Goal: Task Accomplishment & Management: Complete application form

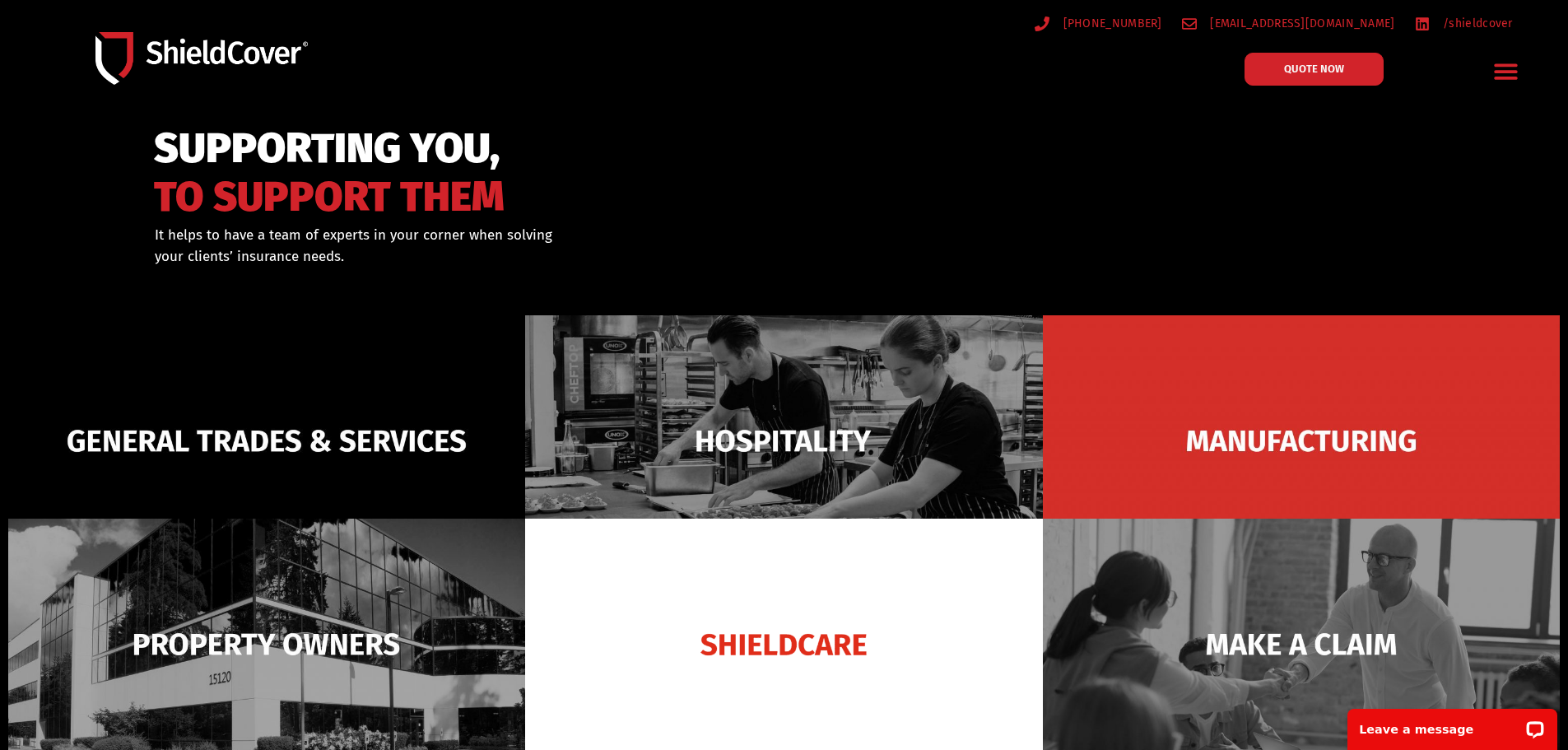
click at [1506, 72] on icon "Menu Toggle" at bounding box center [1505, 72] width 23 height 15
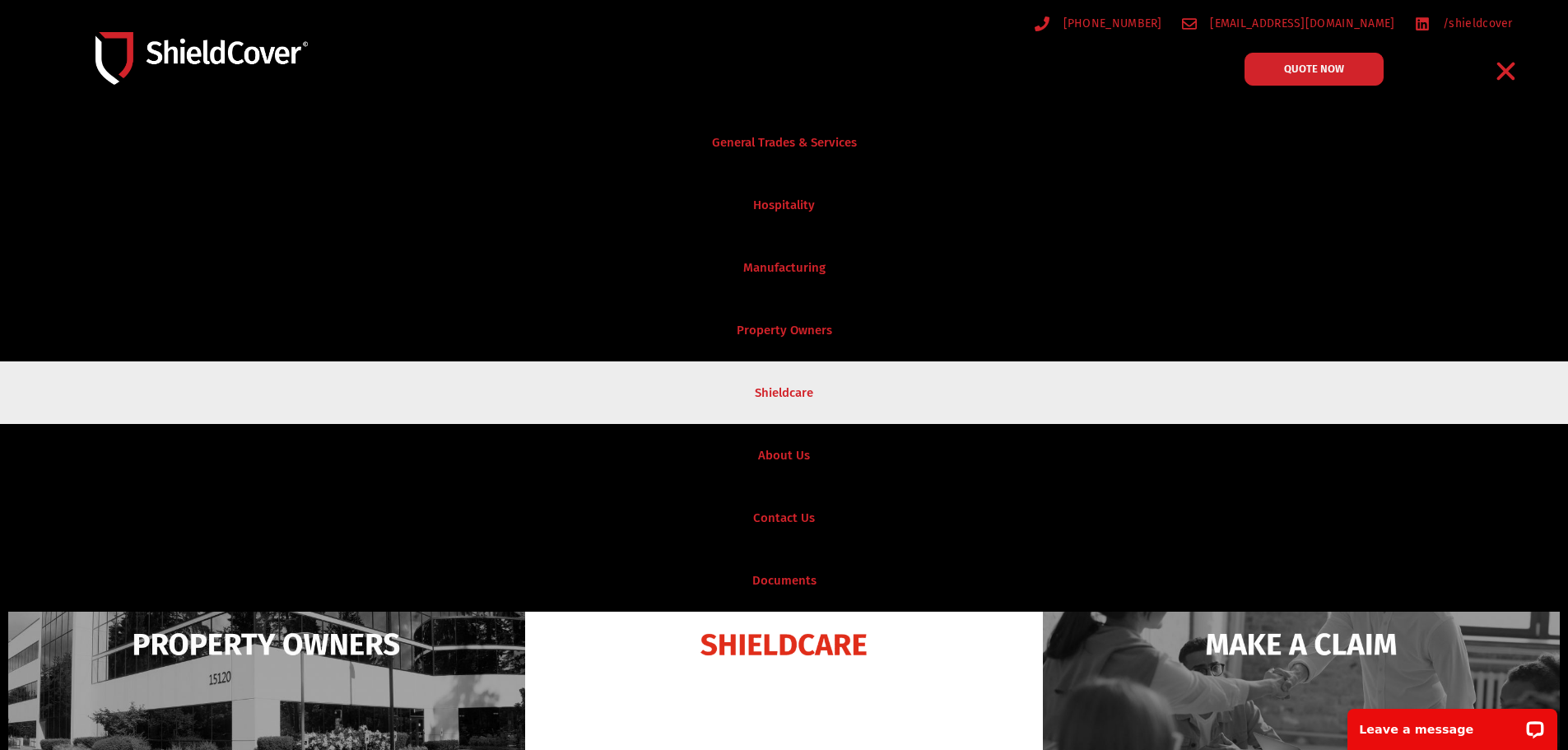
click at [1085, 389] on link "Shieldcare" at bounding box center [784, 392] width 1568 height 62
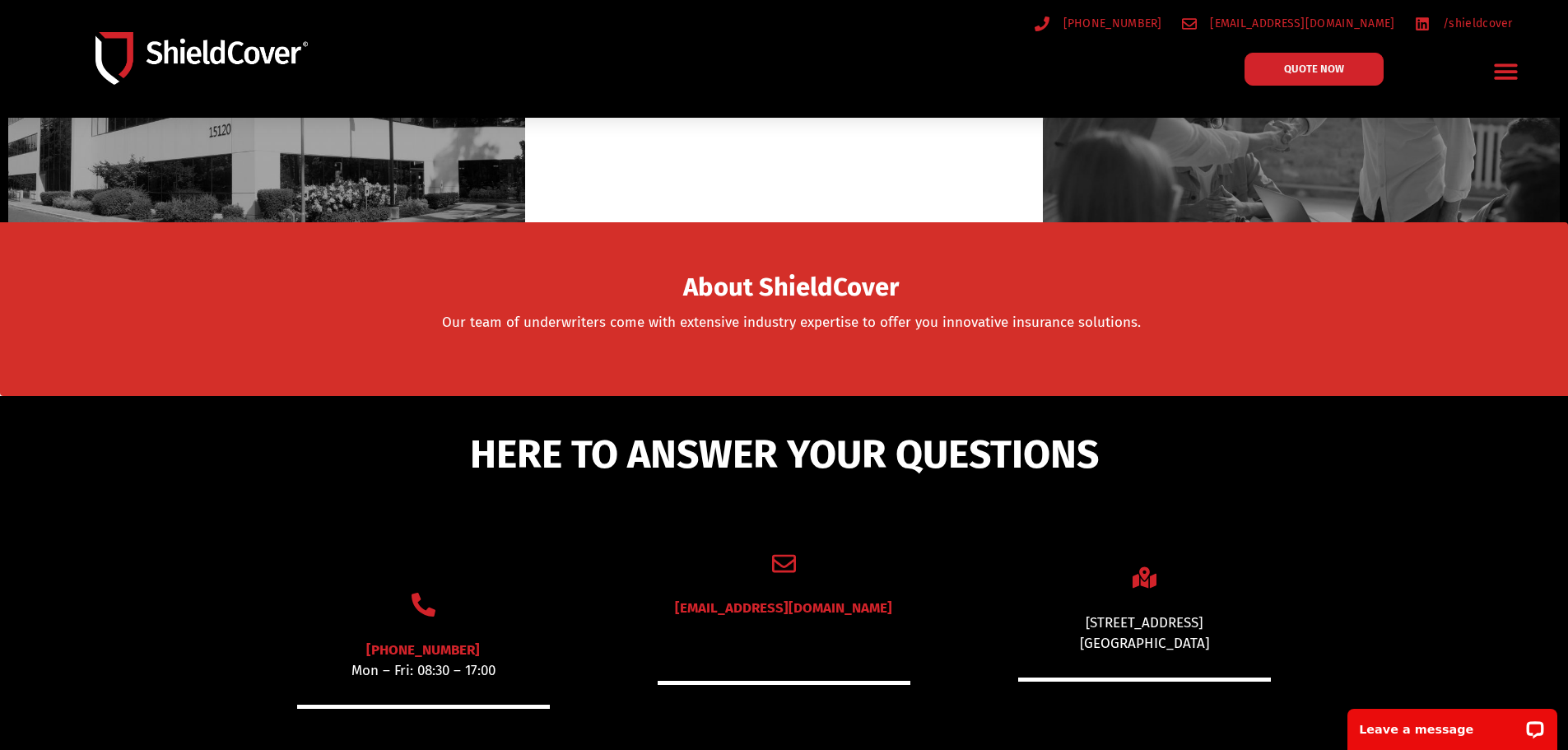
scroll to position [741, 0]
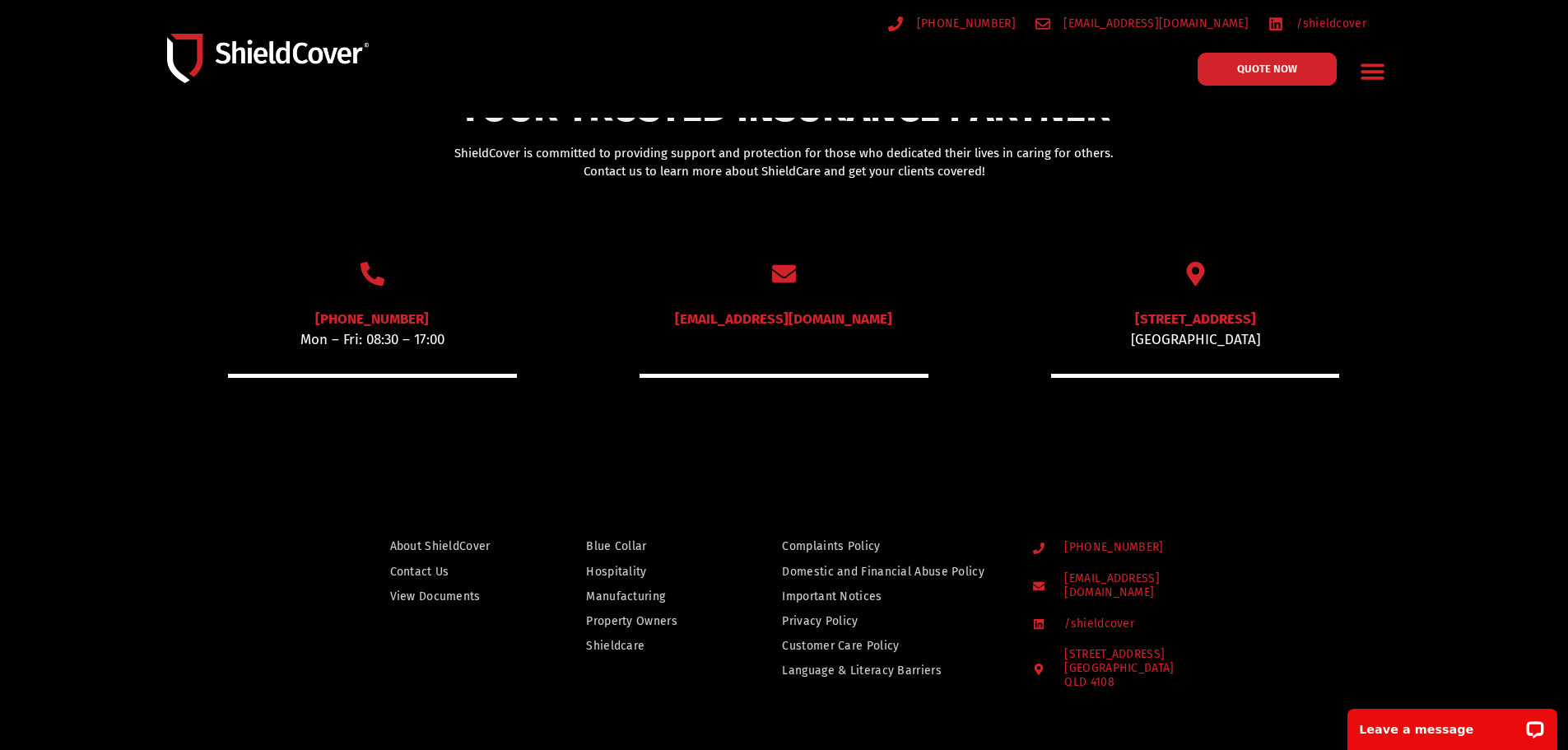
scroll to position [906, 0]
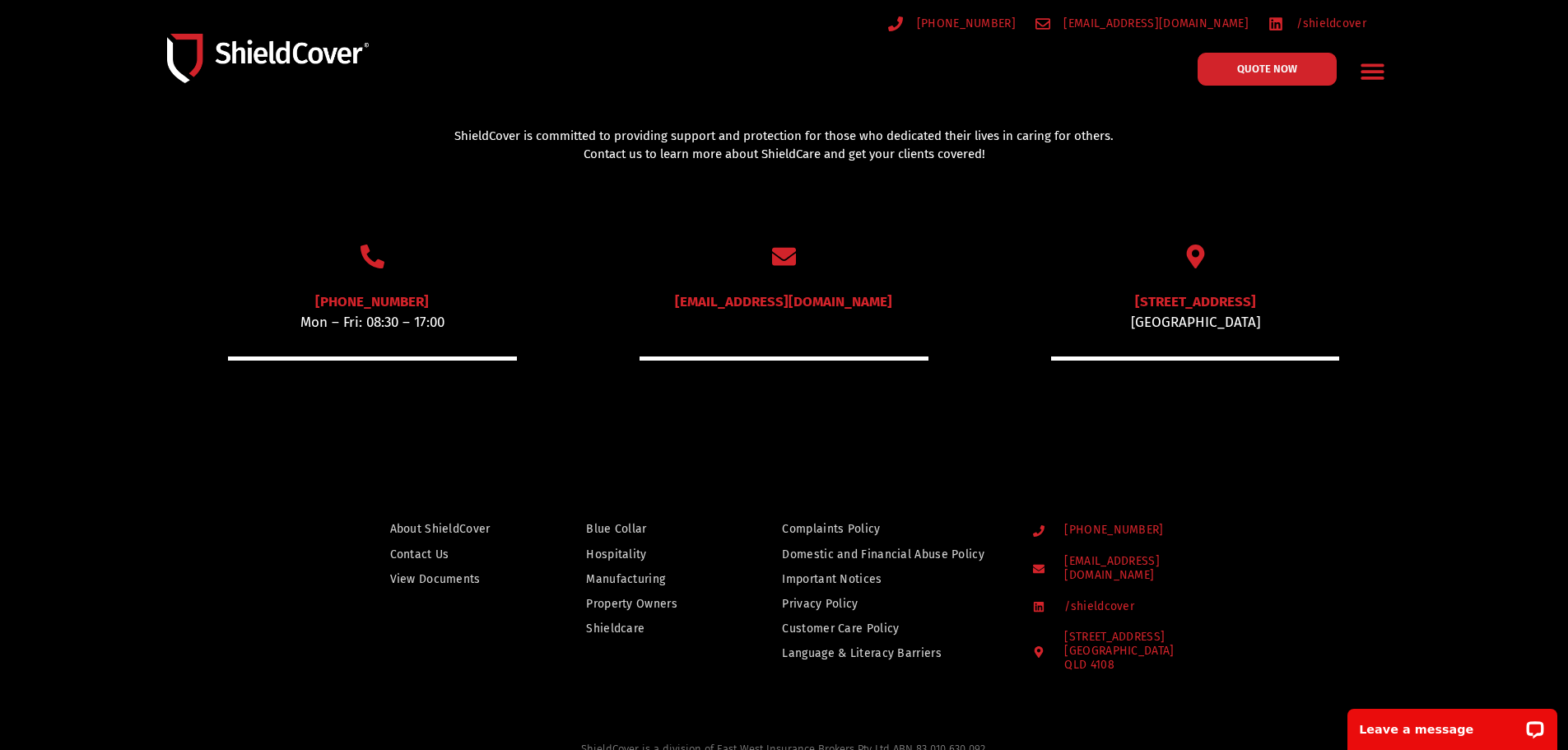
click at [818, 293] on link "[EMAIL_ADDRESS][DOMAIN_NAME]" at bounding box center [784, 301] width 217 height 17
click at [1284, 83] on link "QUOTE NOW" at bounding box center [1267, 69] width 153 height 36
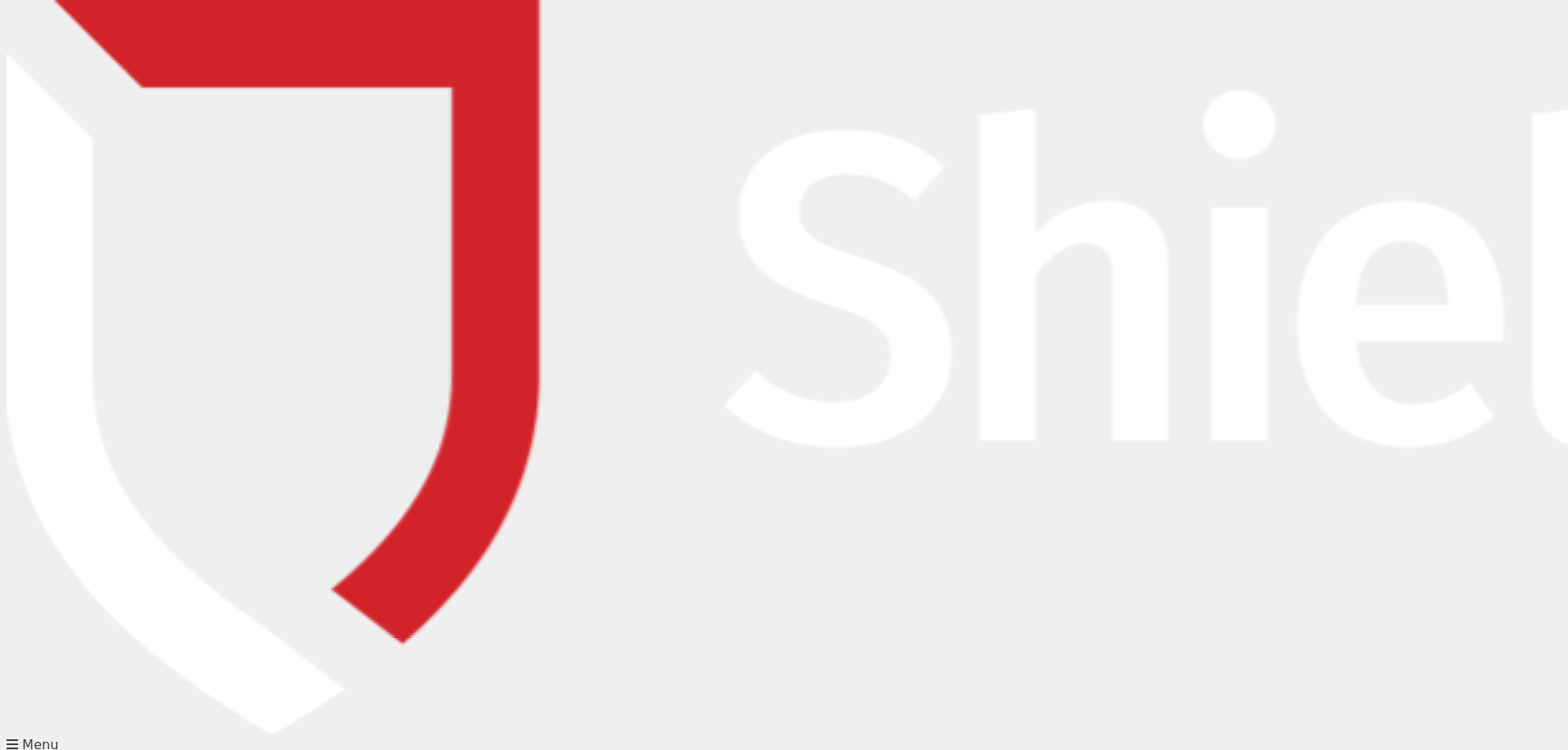
type input "[PERSON_NAME]"
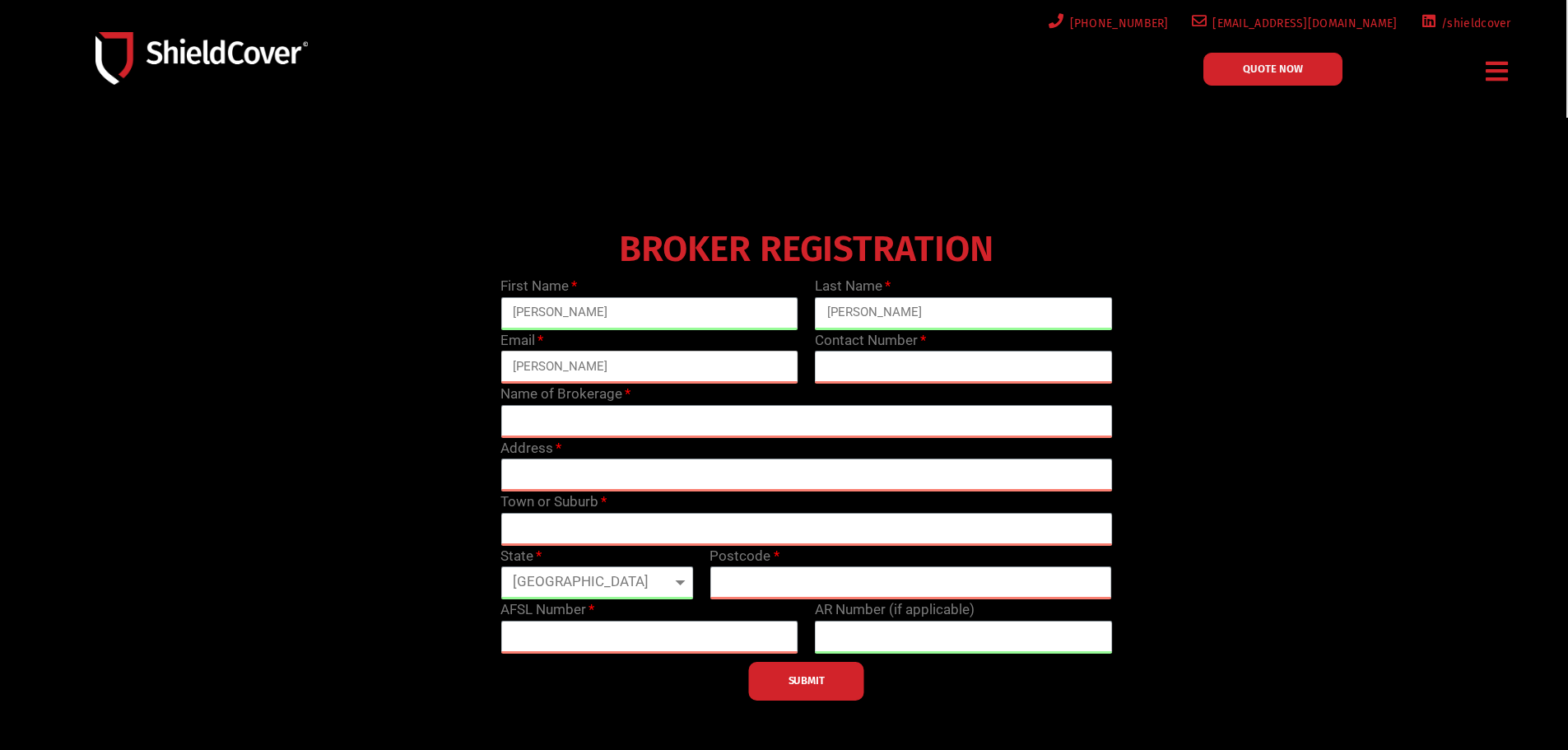
type input "[EMAIL_ADDRESS][DOMAIN_NAME]"
click at [959, 365] on input "text" at bounding box center [964, 367] width 298 height 33
type input "0"
type input "0861644125"
click at [600, 426] on input "text" at bounding box center [805, 421] width 611 height 33
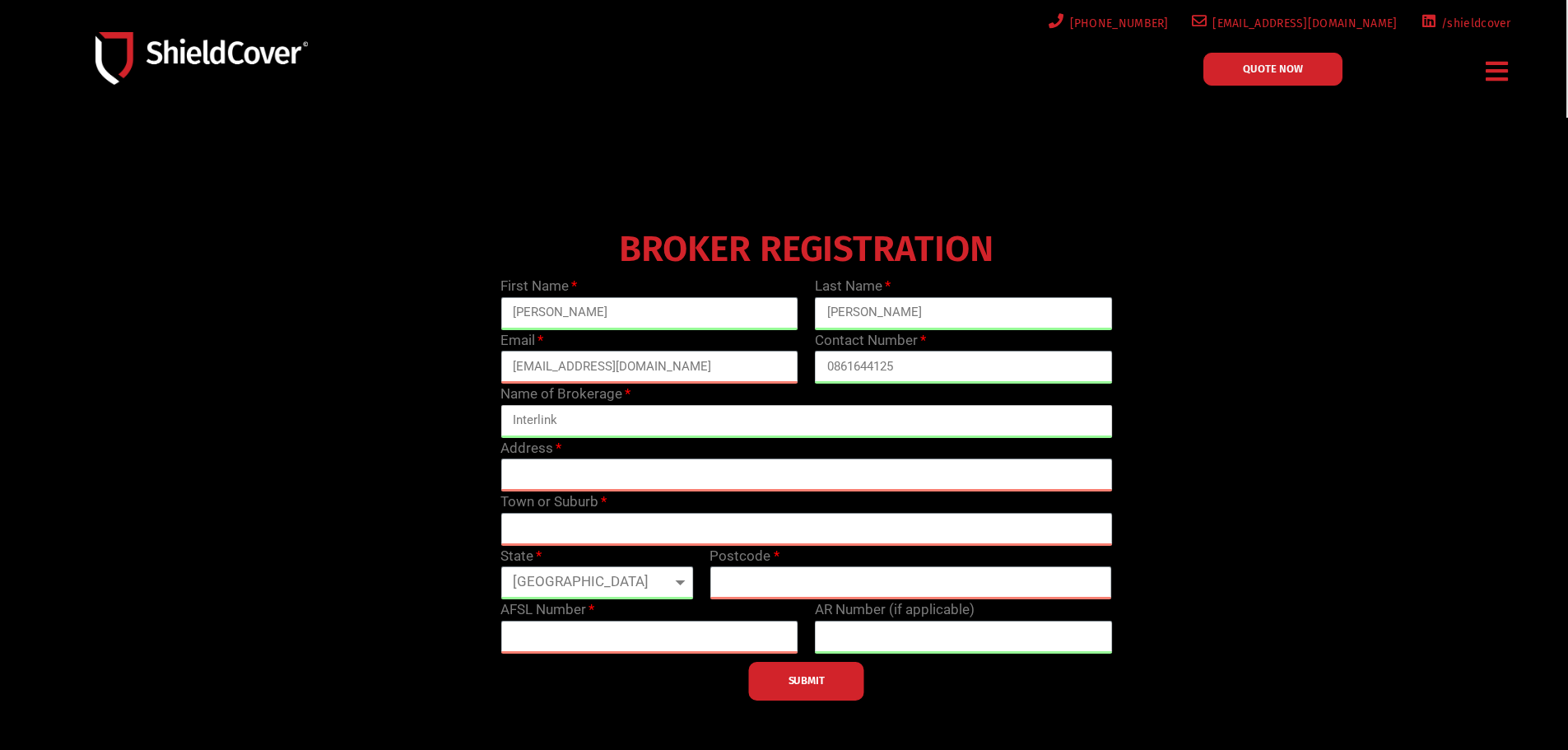
type input "Interlink"
click at [617, 476] on input "text" at bounding box center [805, 475] width 611 height 33
click at [570, 430] on input "Interlink" at bounding box center [805, 421] width 611 height 33
click at [644, 481] on input "text" at bounding box center [805, 475] width 611 height 33
click at [617, 468] on input "text" at bounding box center [805, 475] width 611 height 33
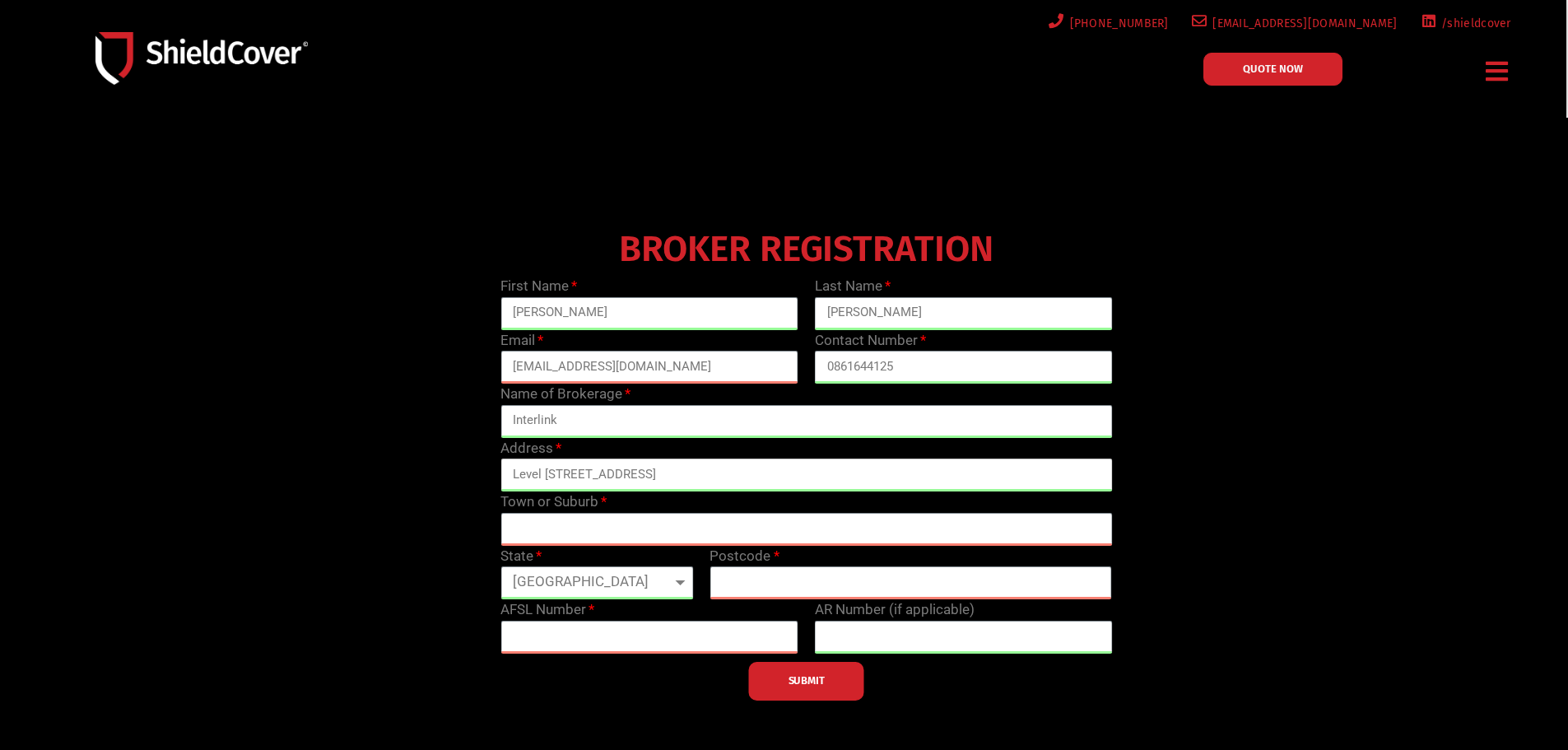
type input "Level [STREET_ADDRESS]"
click at [640, 532] on input "text" at bounding box center [805, 529] width 611 height 33
type input "[GEOGRAPHIC_DATA]"
click at [647, 581] on select "[GEOGRAPHIC_DATA] [GEOGRAPHIC_DATA] [GEOGRAPHIC_DATA] [GEOGRAPHIC_DATA] [GEOGRA…" at bounding box center [596, 582] width 193 height 33
select select "WA"
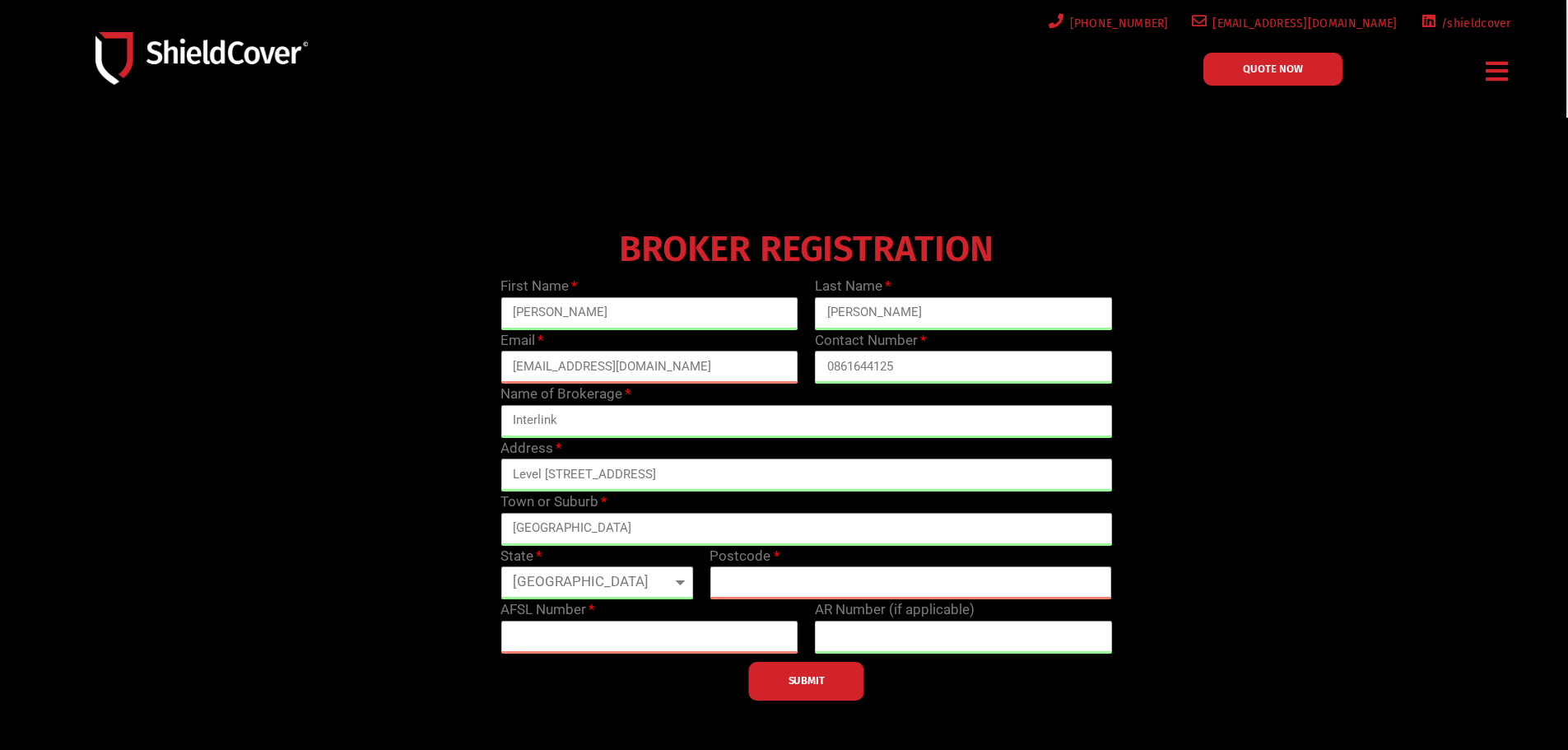
click at [500, 566] on select "[GEOGRAPHIC_DATA] [GEOGRAPHIC_DATA] [GEOGRAPHIC_DATA] [GEOGRAPHIC_DATA] [GEOGRA…" at bounding box center [596, 582] width 193 height 33
click at [794, 586] on input "text" at bounding box center [910, 582] width 402 height 33
type input "6000"
click at [643, 639] on input "text" at bounding box center [649, 637] width 298 height 33
paste input "238901"
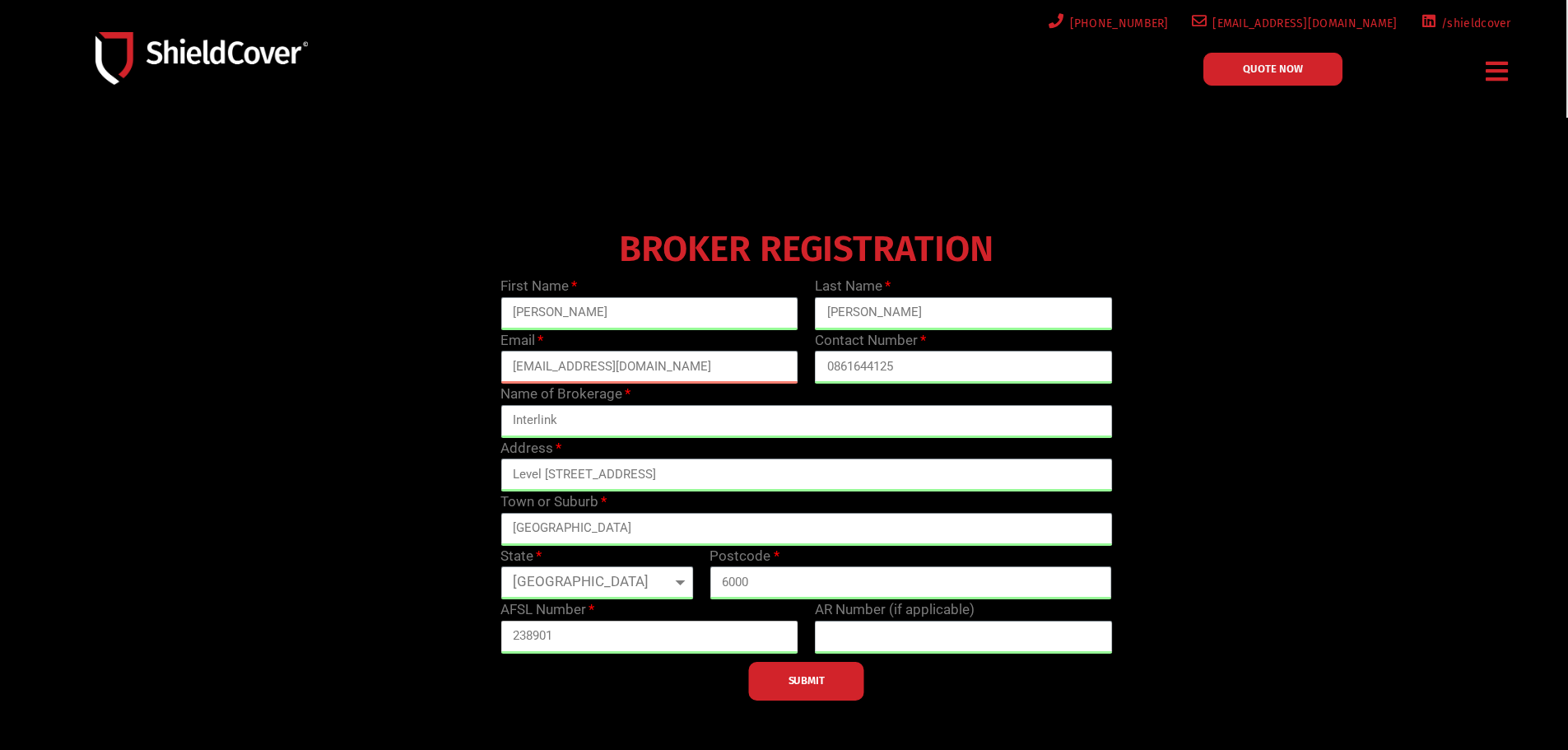
click at [513, 635] on input "238901" at bounding box center [649, 637] width 298 height 33
type input "238901"
click at [820, 681] on span "SUBMIT" at bounding box center [806, 681] width 36 height 4
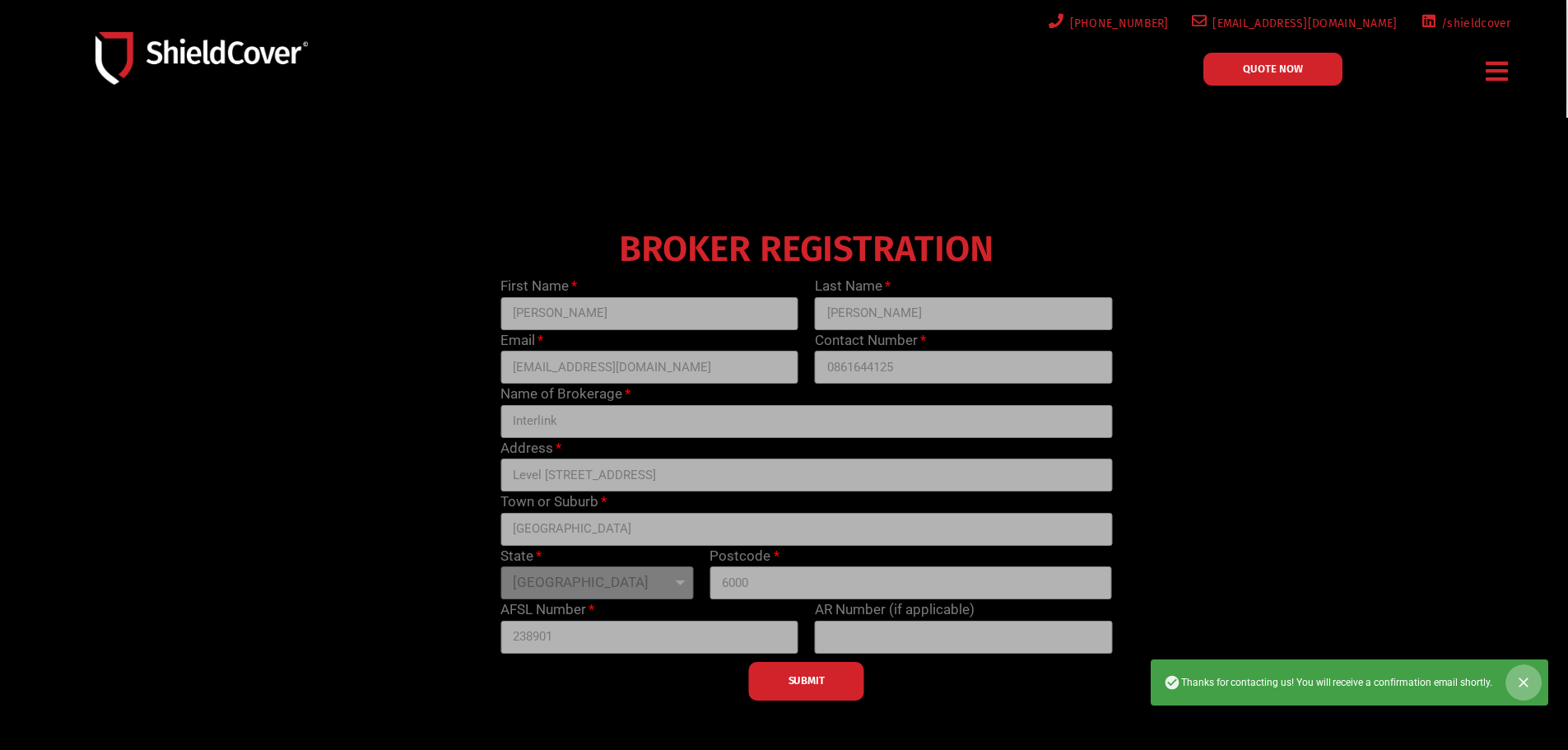
click at [1525, 678] on icon "Close" at bounding box center [1524, 682] width 16 height 16
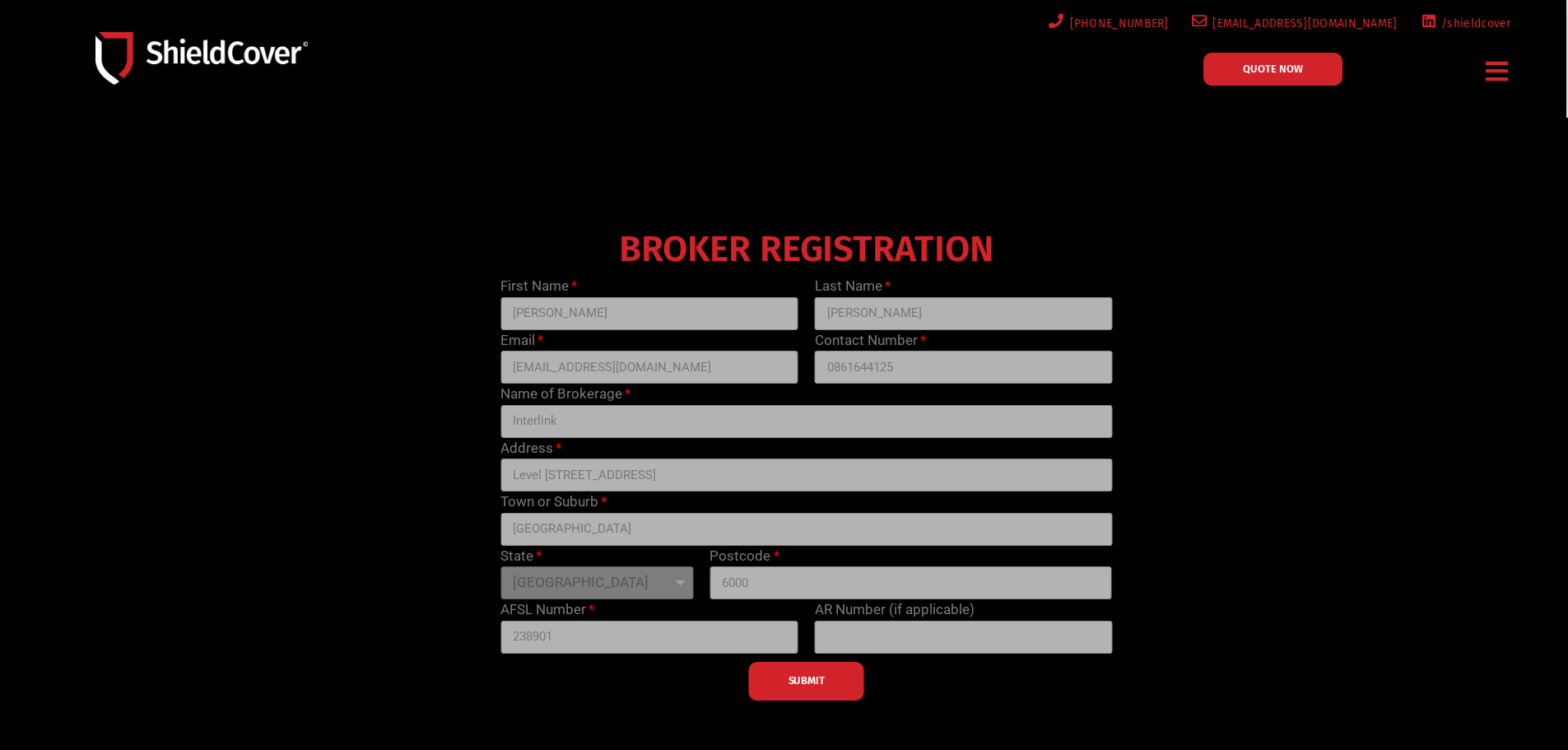
click at [1256, 579] on div "BROKER REGISTRATION First Name Vivianne Last Name Yee Email vivianneyee@iibs.co…" at bounding box center [806, 461] width 1256 height 477
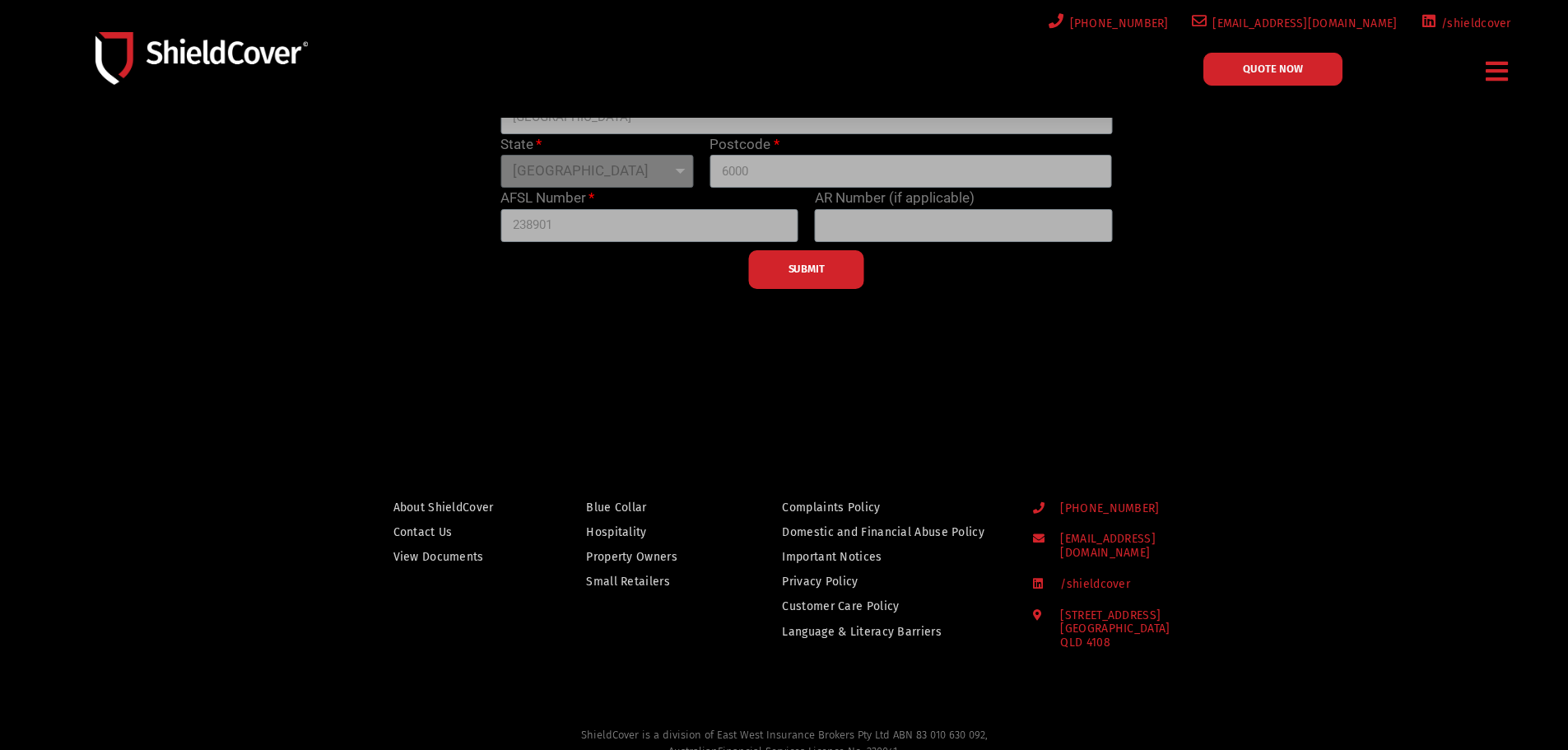
click at [804, 271] on div "SUBMIT" at bounding box center [805, 265] width 628 height 47
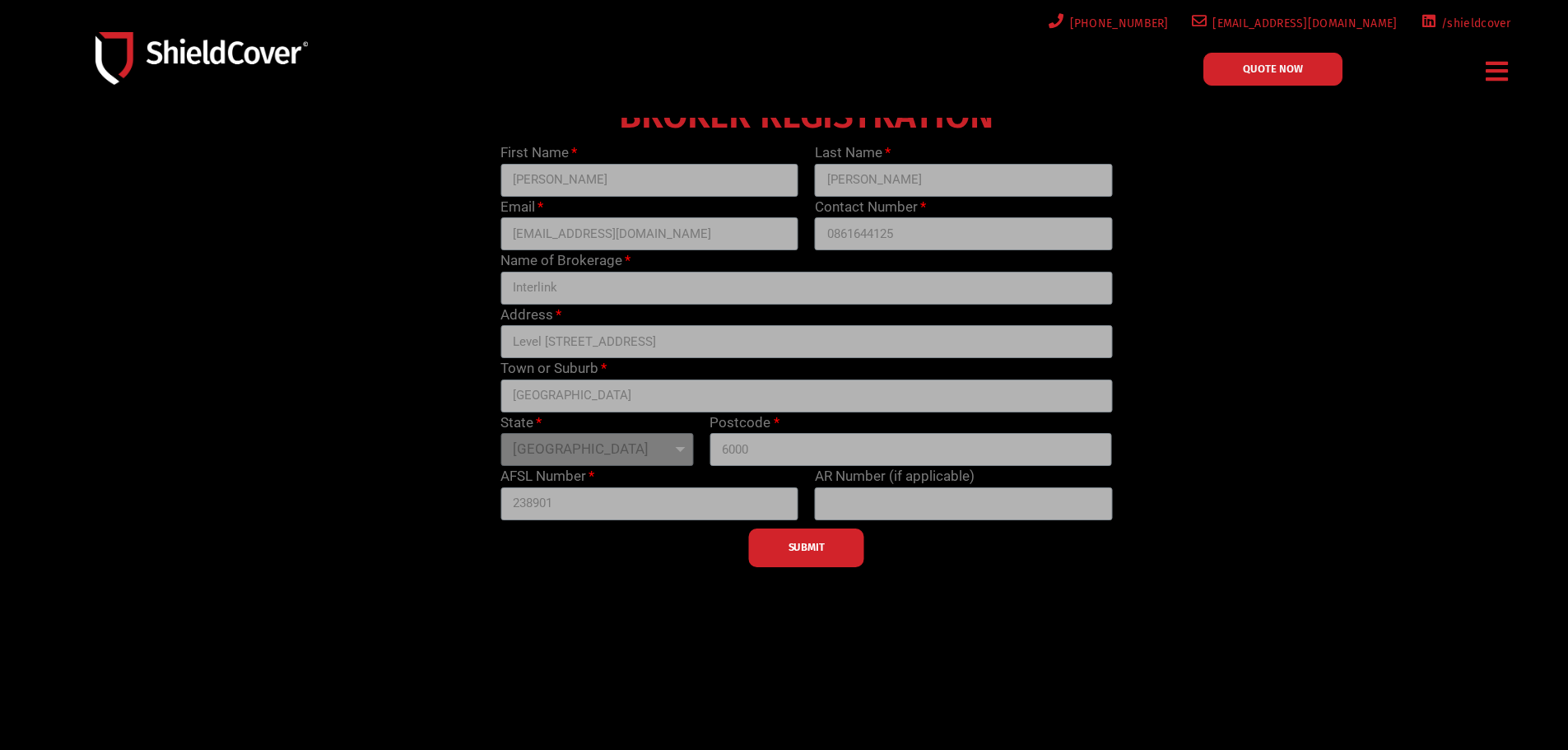
scroll to position [0, 0]
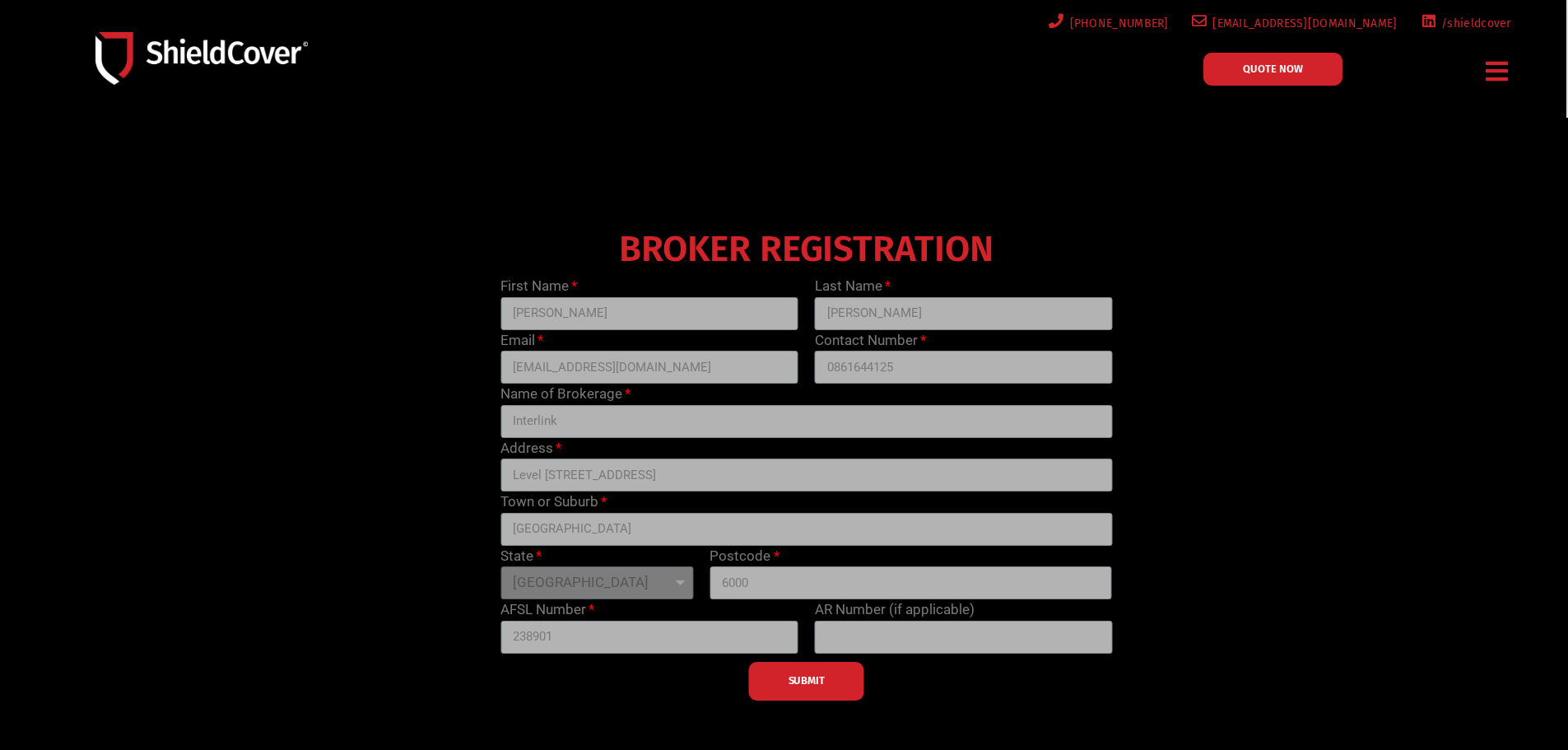
click at [1247, 324] on div "BROKER REGISTRATION First Name Vivianne Last Name Yee Email vivianneyee@iibs.co…" at bounding box center [806, 461] width 1256 height 477
click at [839, 691] on div "SUBMIT" at bounding box center [805, 677] width 628 height 47
click at [838, 683] on div "SUBMIT" at bounding box center [805, 677] width 628 height 47
click at [1292, 274] on div "BROKER REGISTRATION First Name Vivianne Last Name Yee Email vivianneyee@iibs.co…" at bounding box center [806, 461] width 1256 height 477
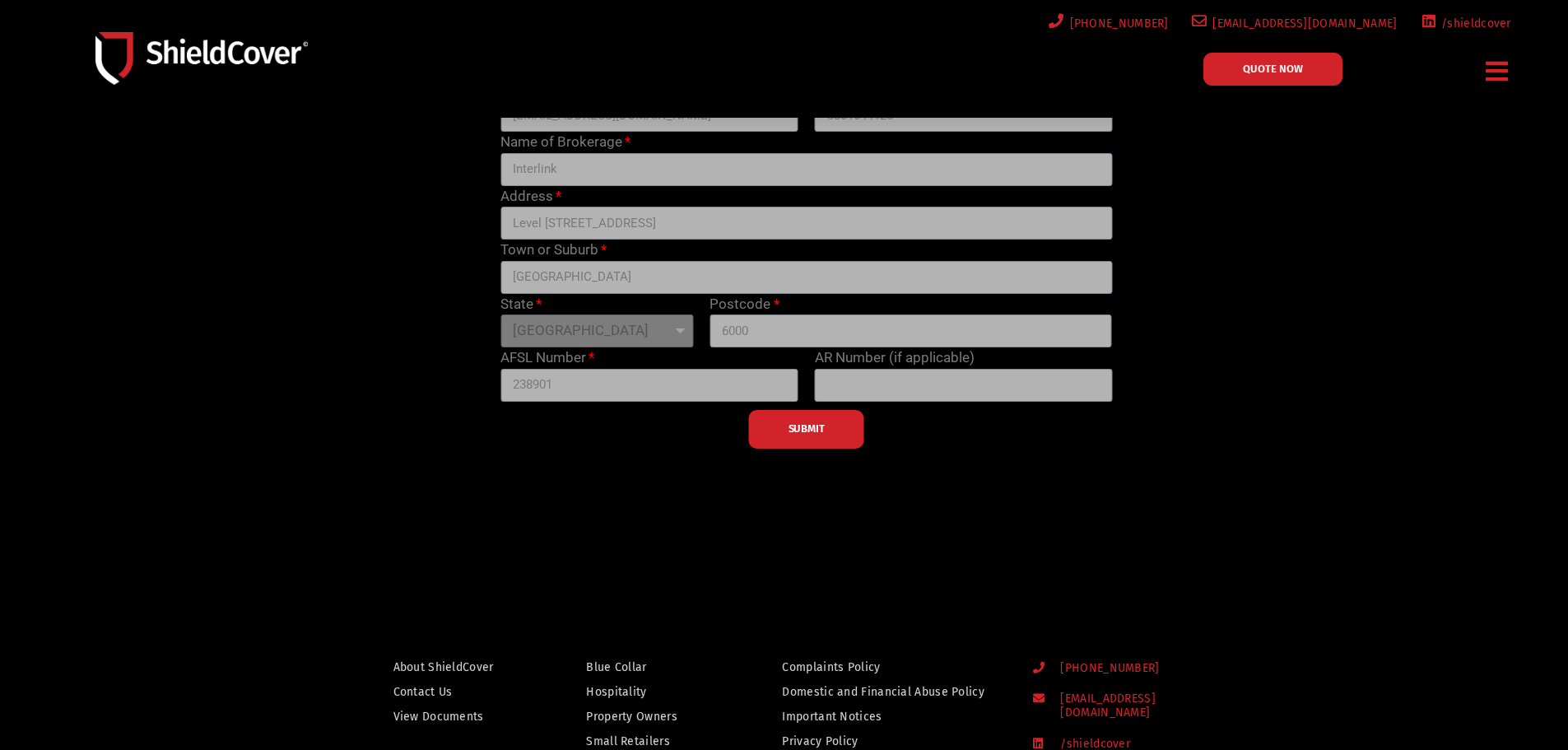
scroll to position [329, 0]
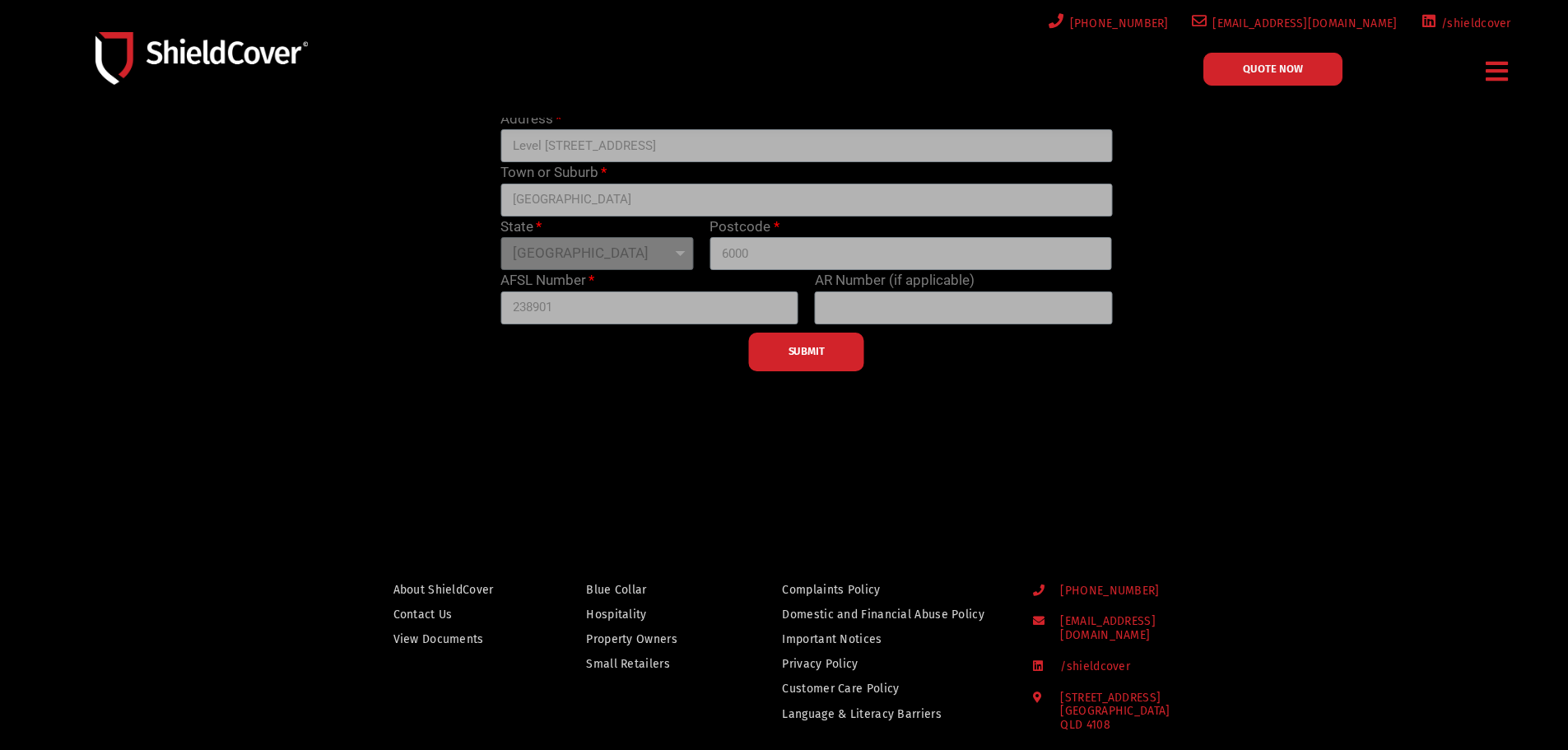
click at [807, 362] on div "SUBMIT" at bounding box center [805, 348] width 628 height 47
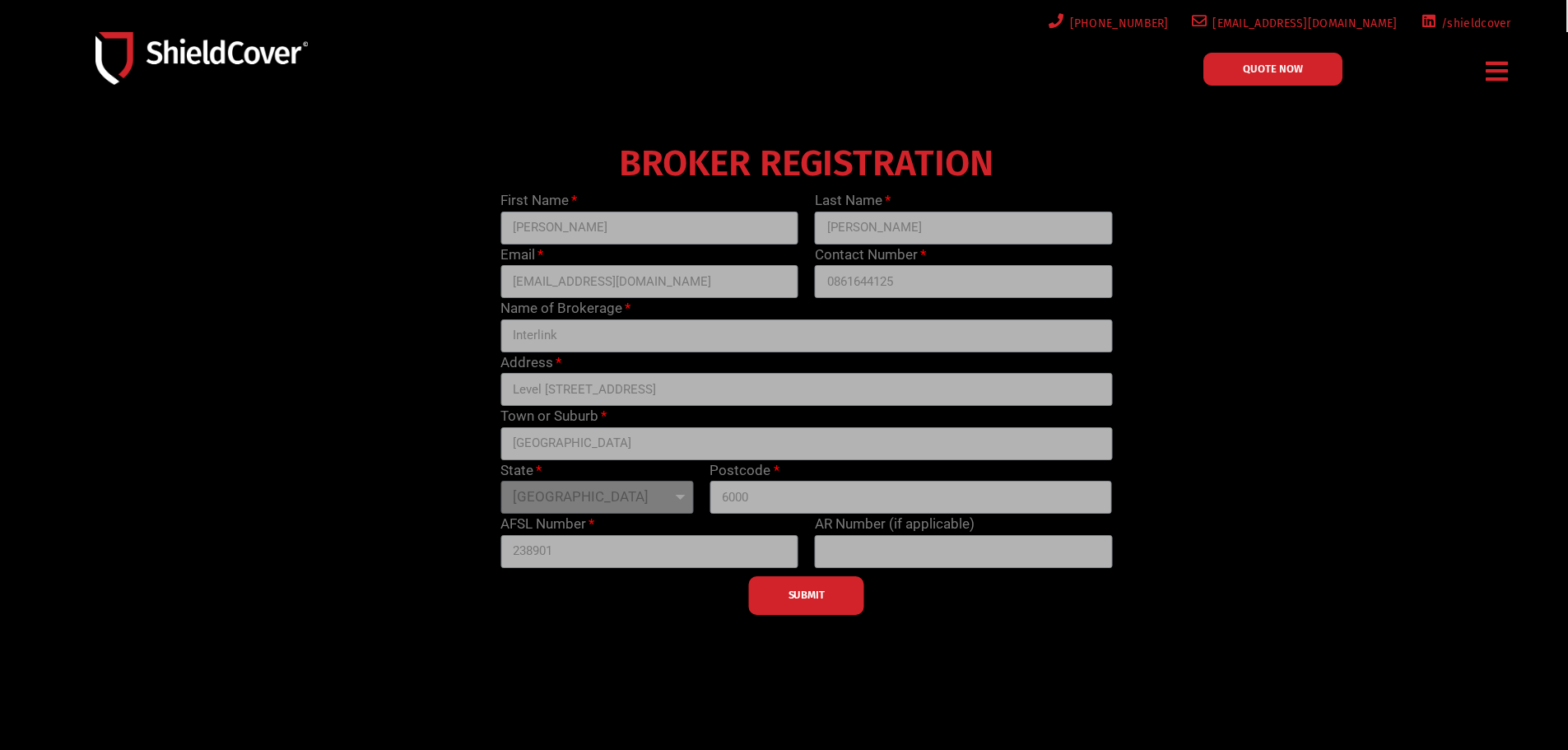
scroll to position [0, 0]
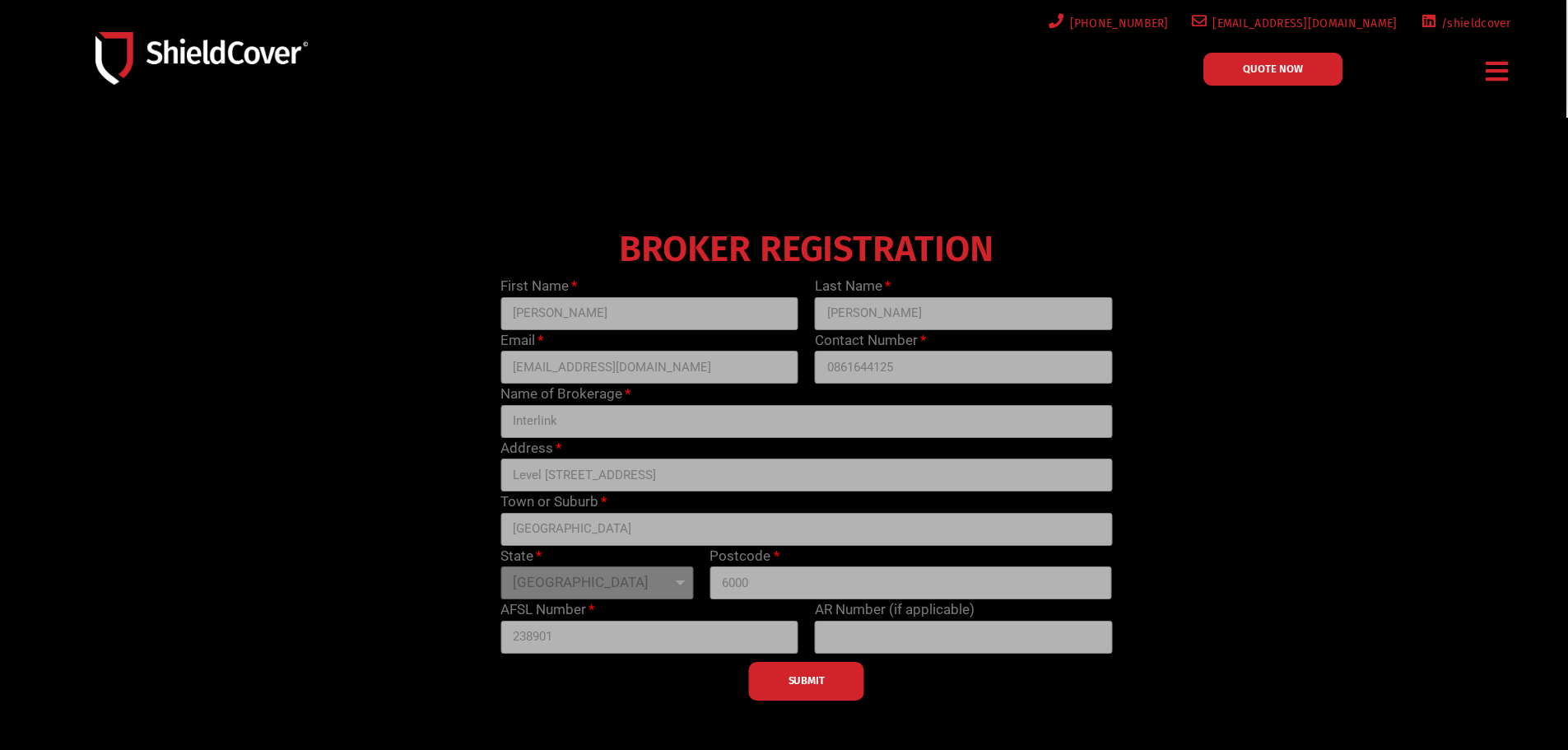
click at [726, 455] on div "Address Level 3, 102 Beaufort Street" at bounding box center [805, 465] width 628 height 54
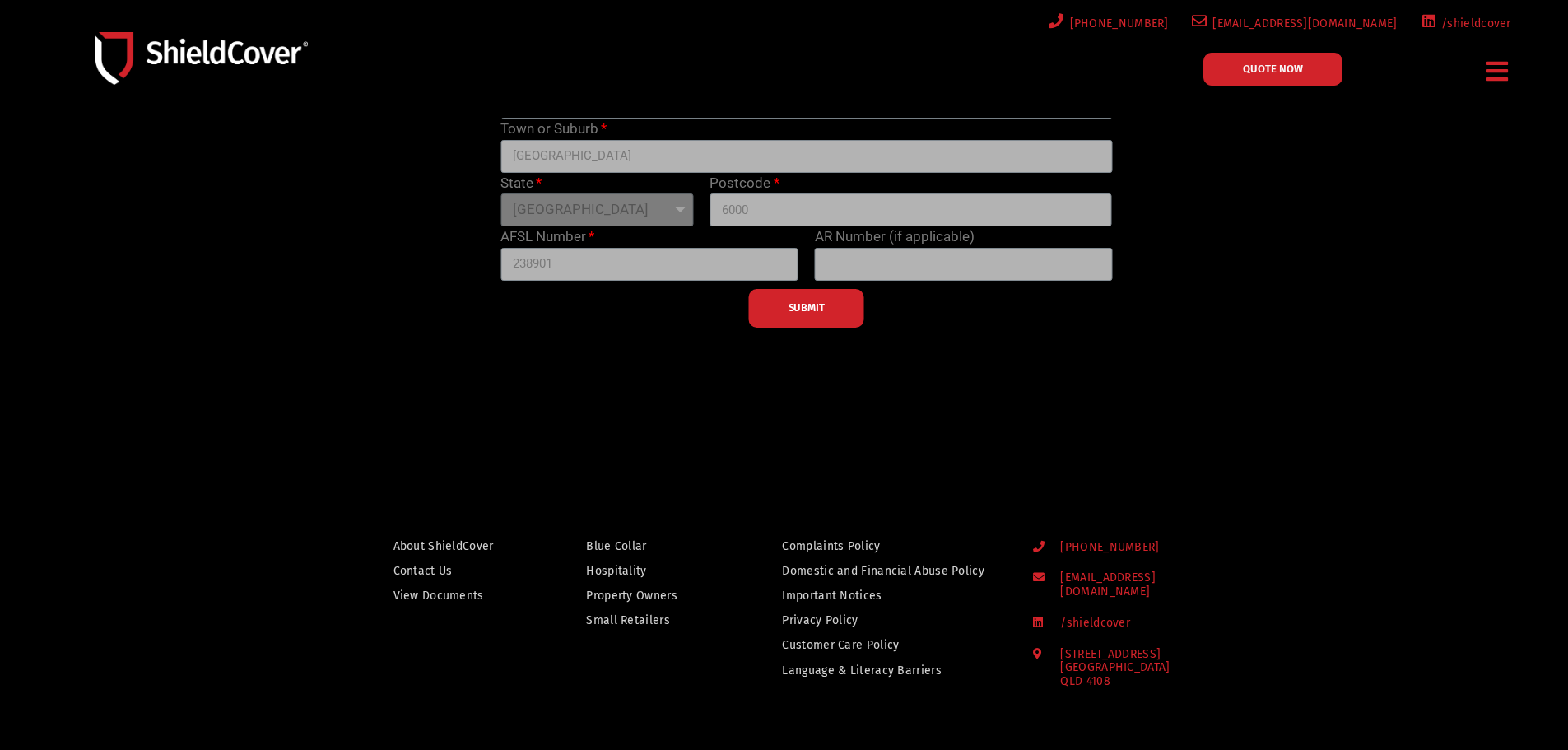
scroll to position [530, 0]
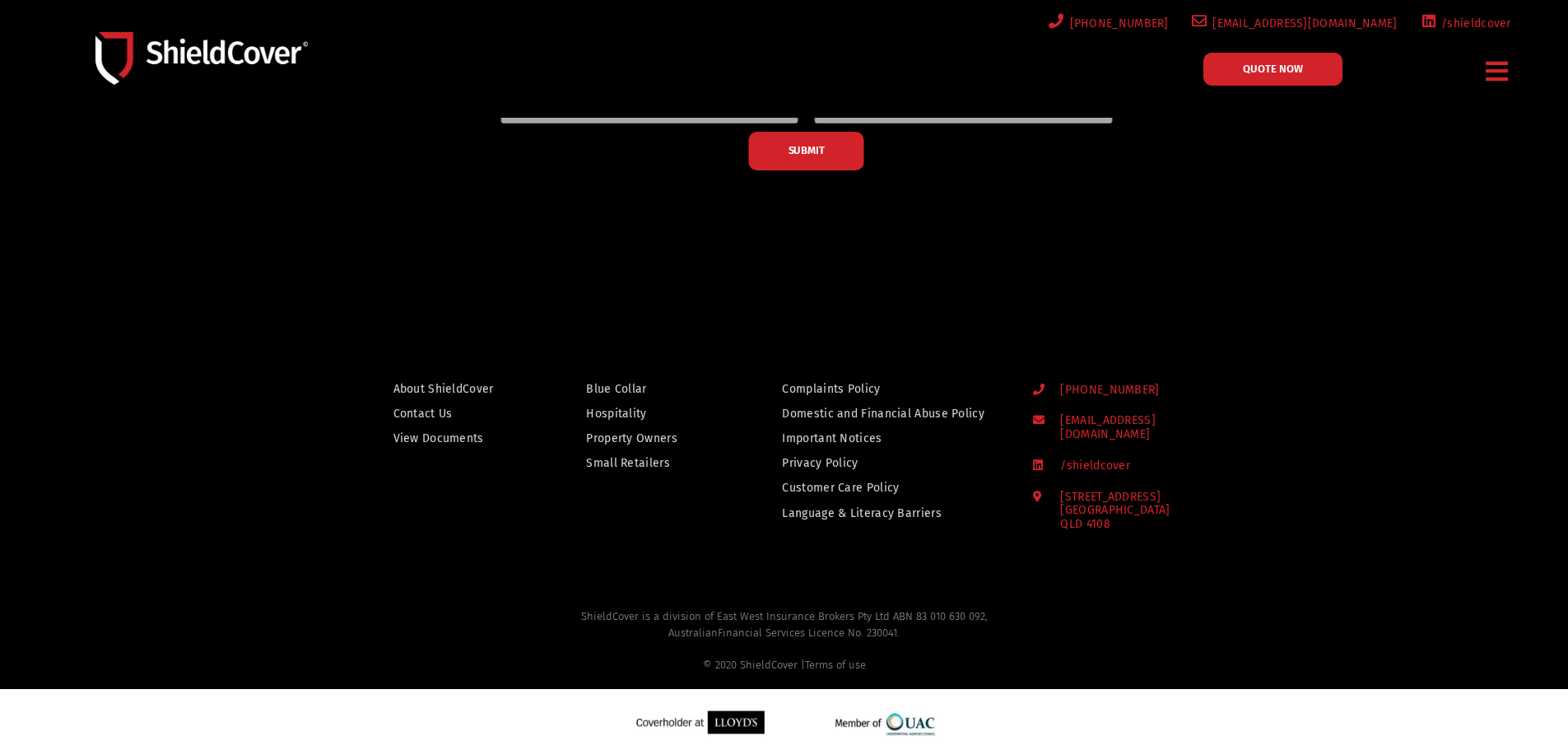
click at [1217, 510] on li "19 Rosedale Street Coopers Plains QLD 4108" at bounding box center [1133, 511] width 202 height 41
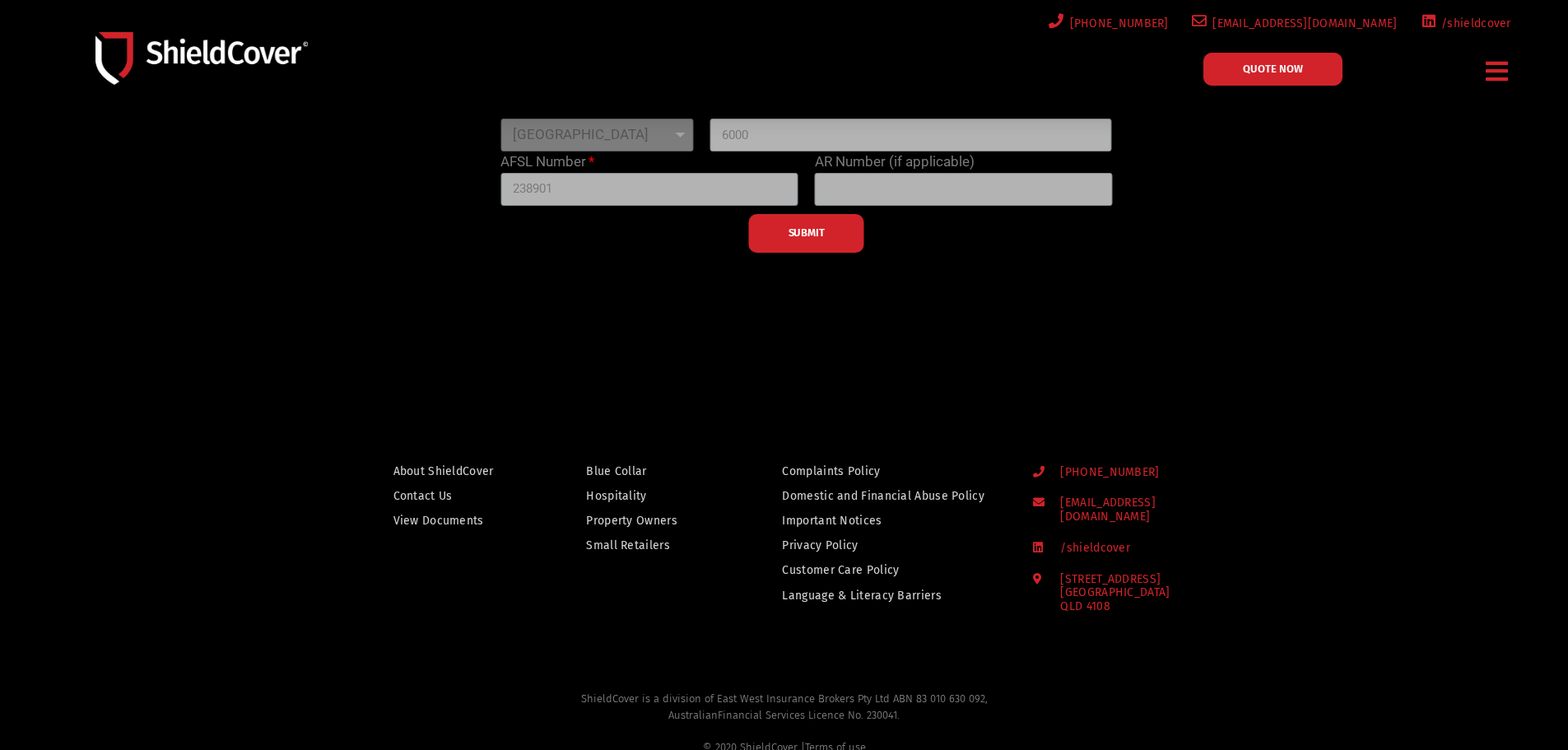
scroll to position [284, 0]
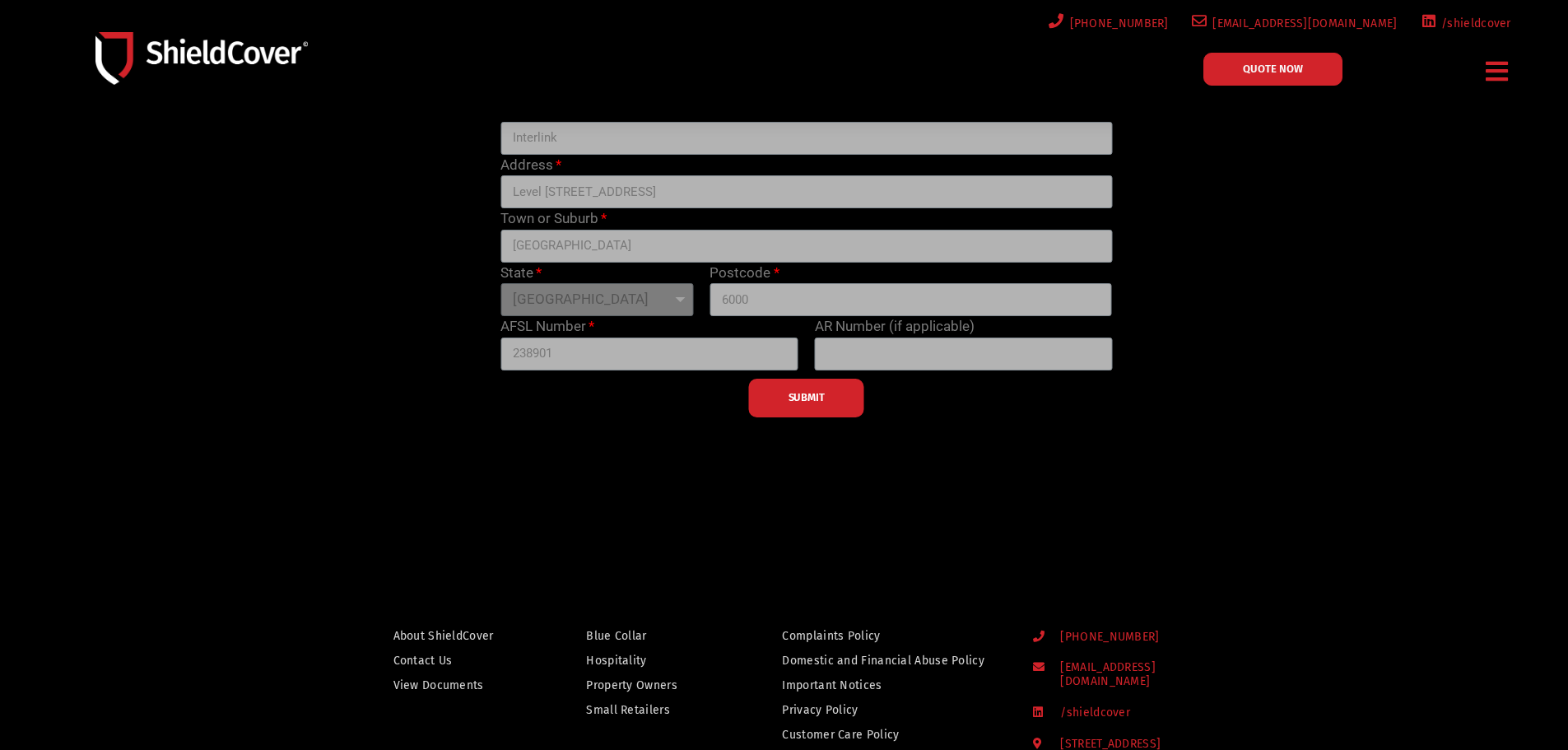
click at [806, 413] on div "SUBMIT" at bounding box center [805, 394] width 628 height 47
click at [806, 410] on div "SUBMIT" at bounding box center [805, 394] width 628 height 47
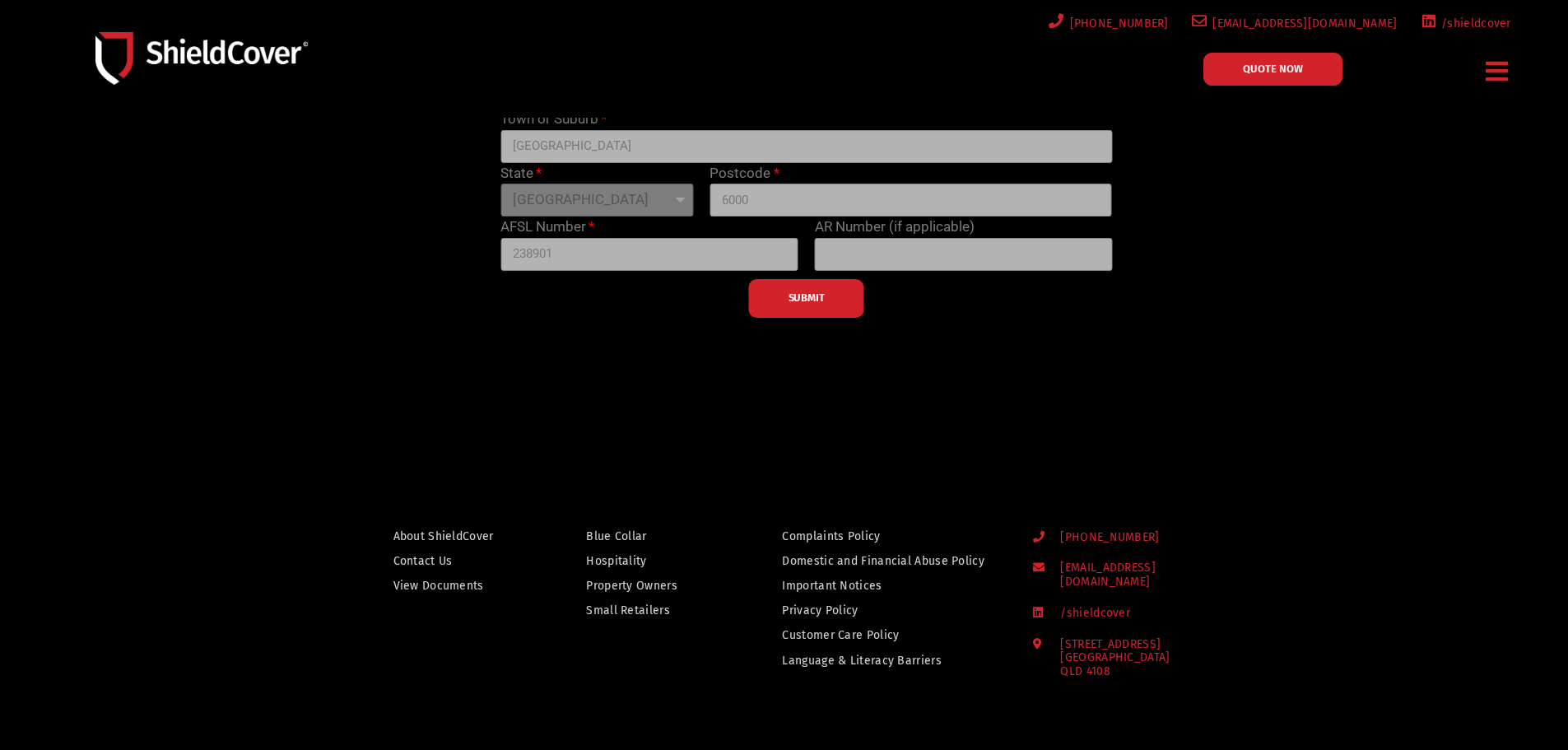
scroll to position [411, 0]
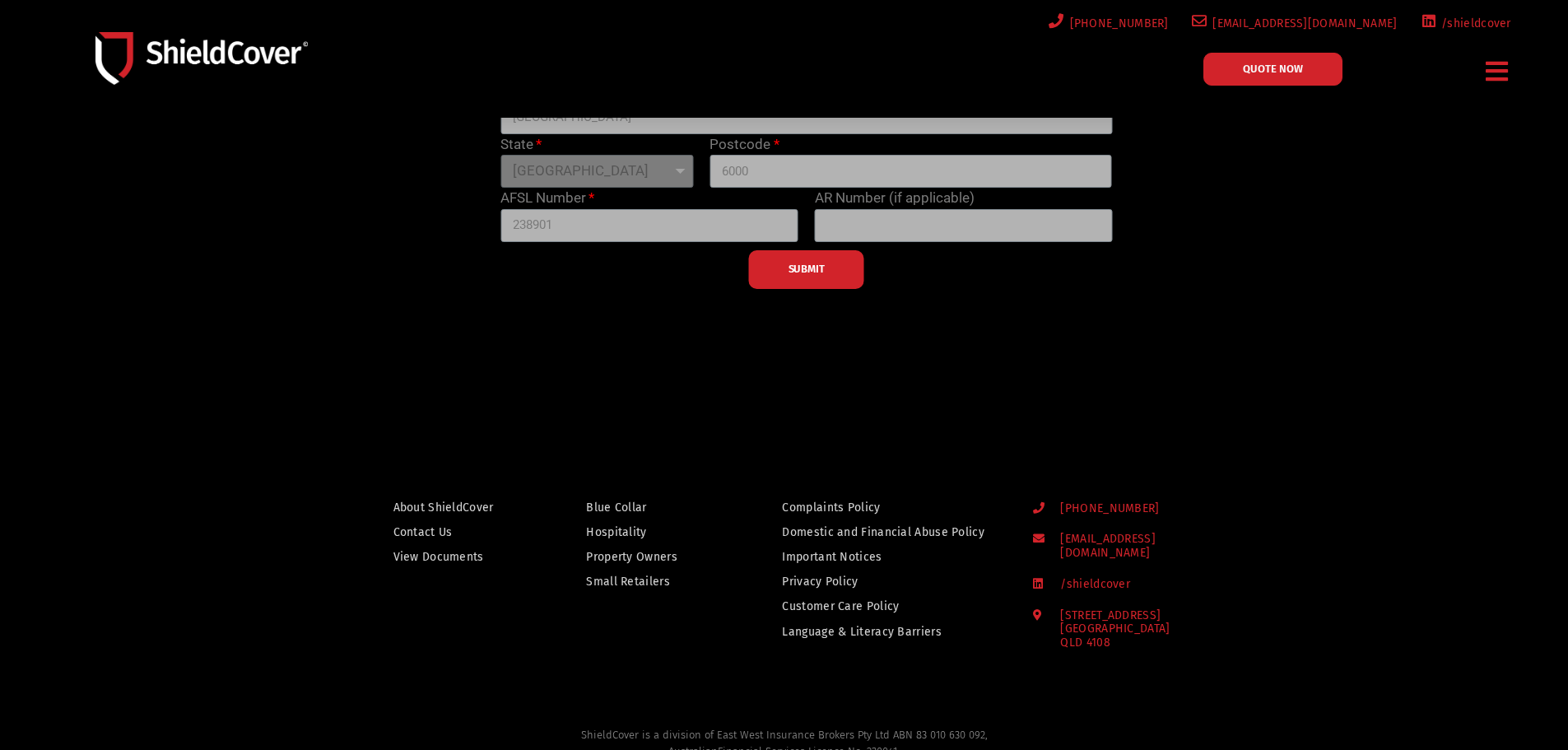
click at [1124, 540] on span "[EMAIL_ADDRESS][DOMAIN_NAME]" at bounding box center [1140, 546] width 187 height 28
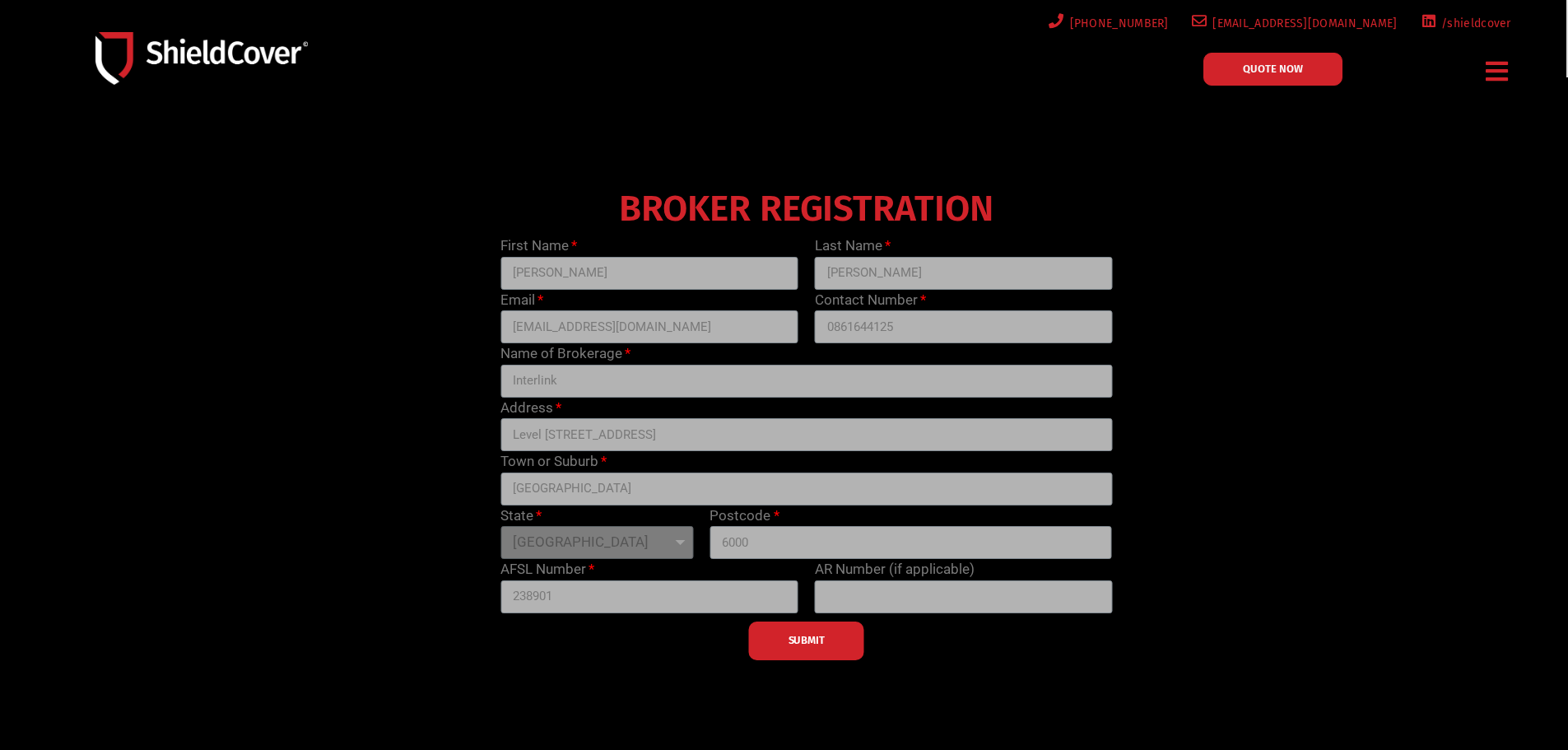
scroll to position [0, 0]
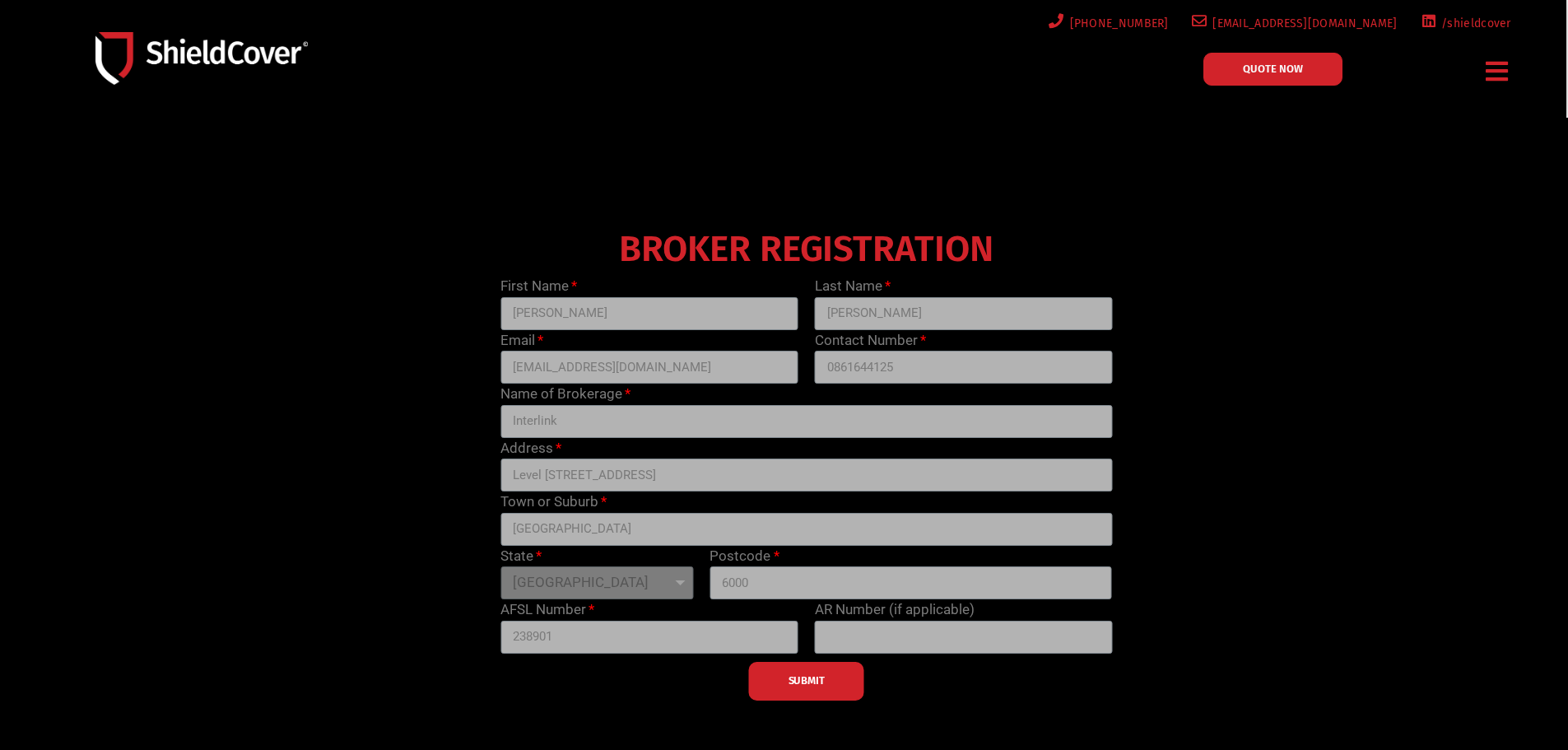
click at [782, 678] on div "SUBMIT" at bounding box center [805, 677] width 628 height 47
click at [1297, 432] on div "BROKER REGISTRATION First Name Vivianne Last Name Yee Email vivianneyee@iibs.co…" at bounding box center [806, 461] width 1256 height 477
